Goal: Task Accomplishment & Management: Manage account settings

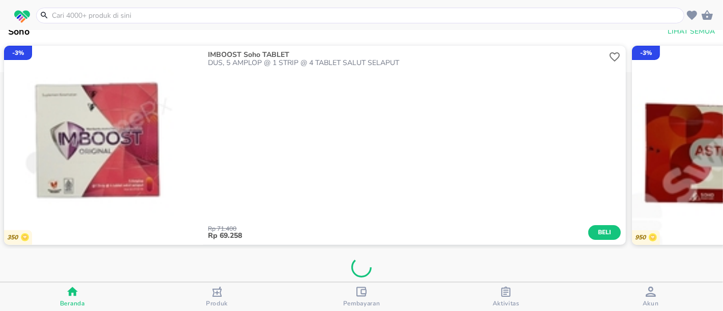
scroll to position [802, 0]
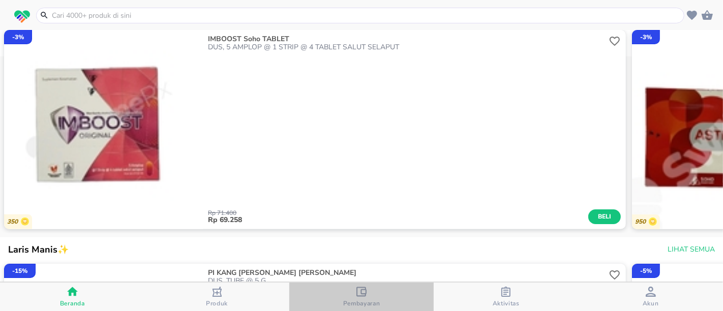
click at [361, 296] on icon "button" at bounding box center [362, 292] width 10 height 10
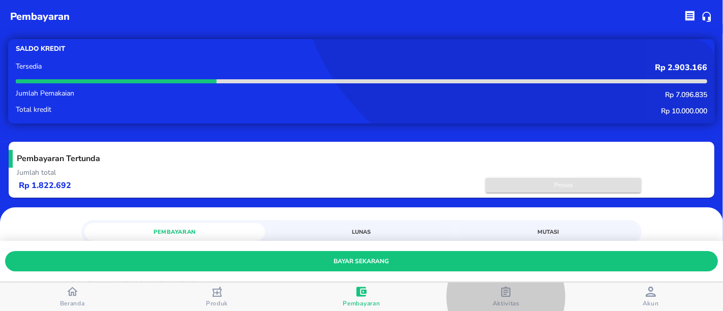
click at [519, 184] on span "Proses" at bounding box center [563, 185] width 145 height 11
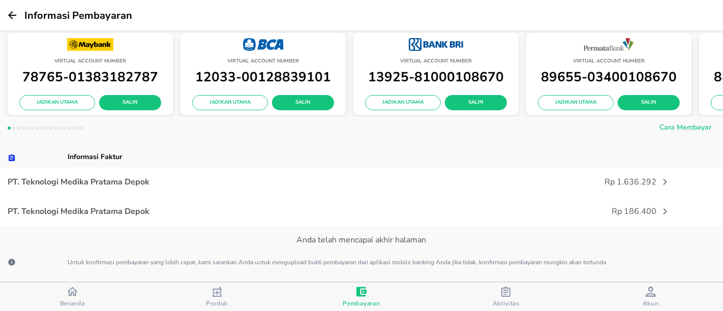
scroll to position [276, 0]
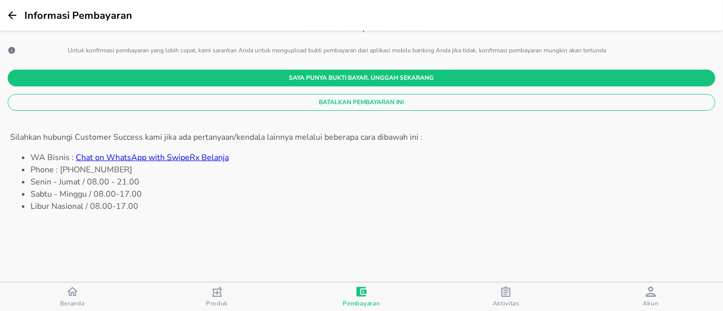
click at [380, 101] on span "Batalkan Pembayaran Ini" at bounding box center [362, 102] width 692 height 11
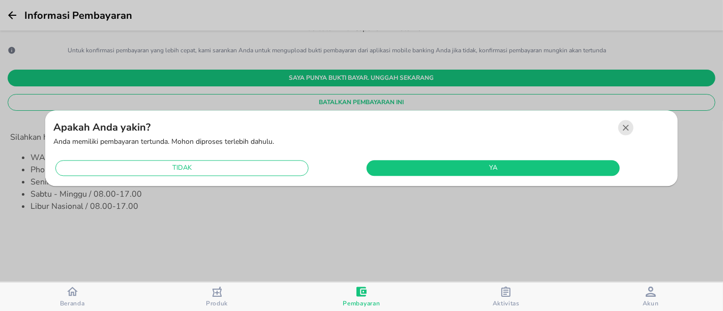
click at [438, 184] on div "Apakah Anda yakin? Anda memiliki pembayaran tertunda. [PERSON_NAME] diproses te…" at bounding box center [361, 148] width 633 height 76
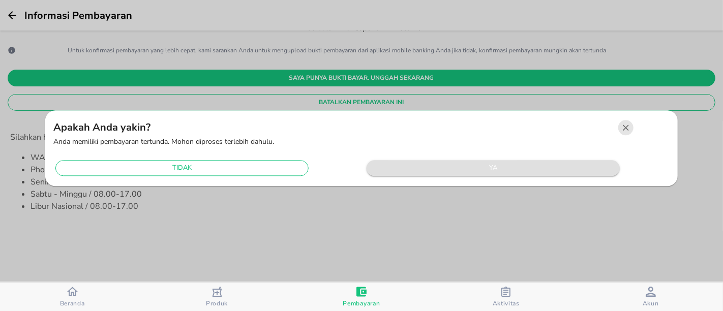
click at [420, 166] on span "ya" at bounding box center [493, 168] width 243 height 12
